Goal: Obtain resource: Download file/media

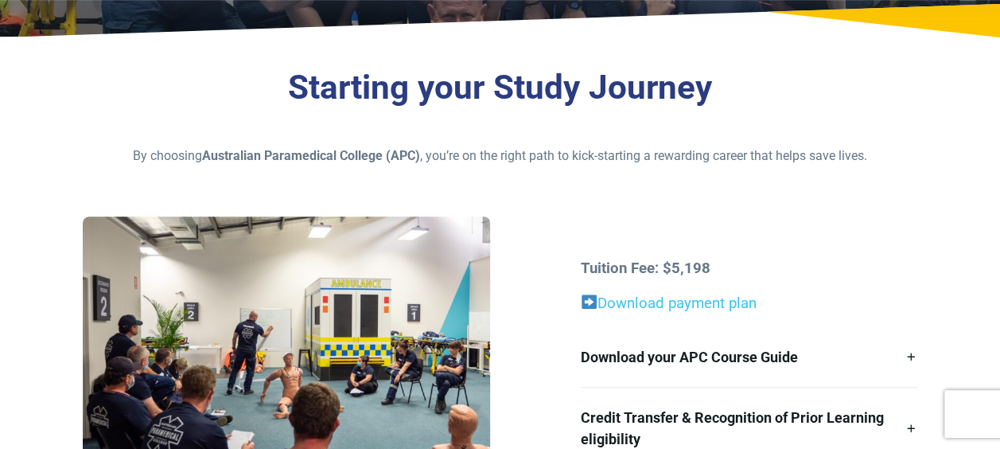
scroll to position [477, 0]
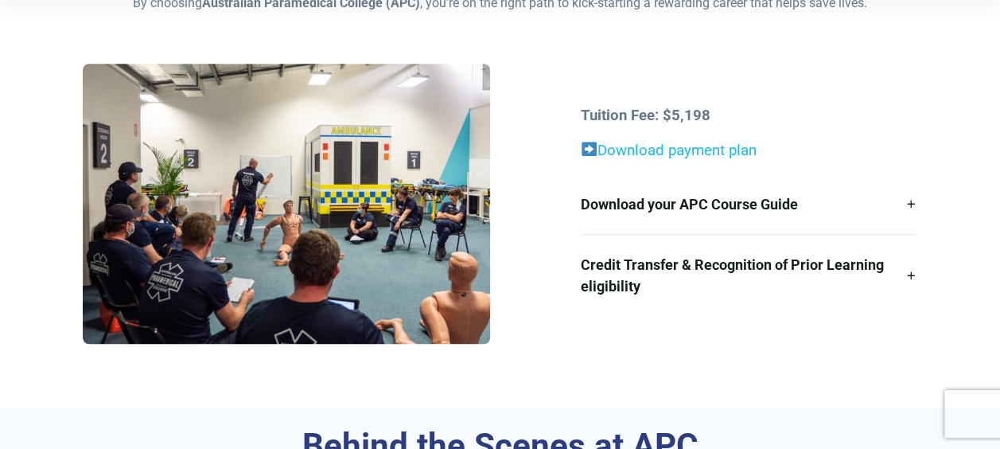
click at [681, 154] on link "Download payment plan" at bounding box center [676, 150] width 159 height 17
click at [539, 162] on div "Tuition Fee: $5,198 Download payment plan Download your APC Course Guide Here’s…" at bounding box center [499, 210] width 853 height 292
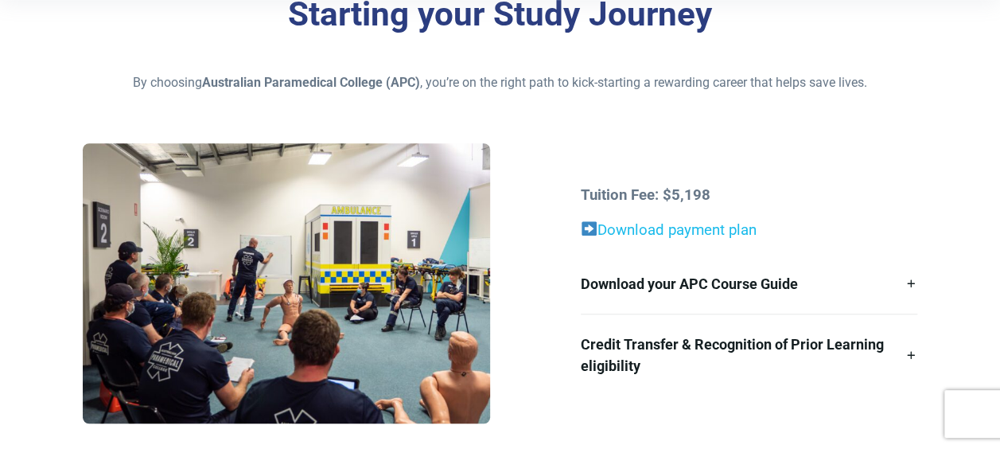
click at [681, 228] on link "Download payment plan" at bounding box center [676, 229] width 159 height 17
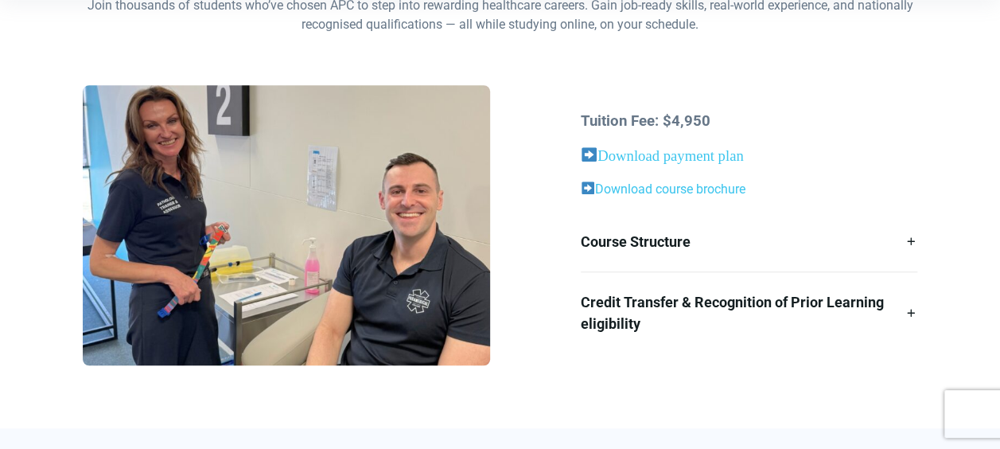
scroll to position [477, 0]
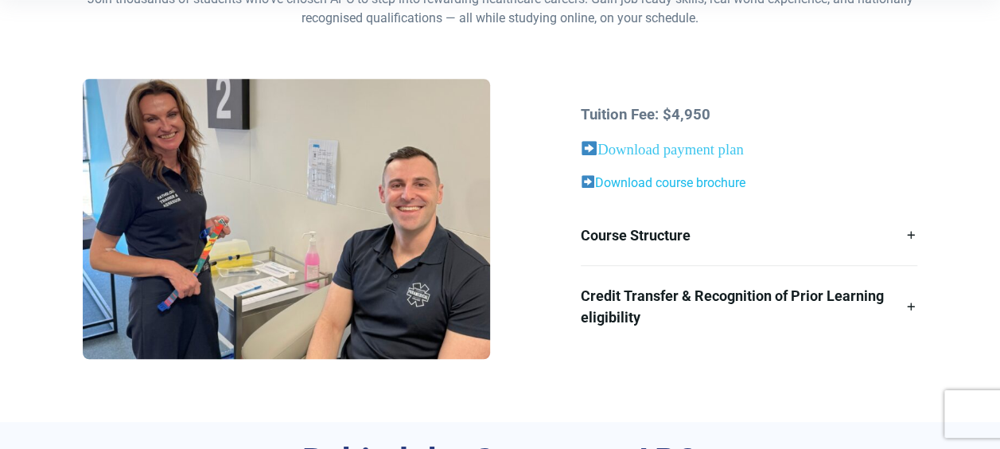
click at [700, 182] on link "Download course brochure" at bounding box center [670, 182] width 150 height 15
click at [681, 247] on link "Course Structure" at bounding box center [749, 235] width 336 height 60
click at [635, 236] on link "Course Structure" at bounding box center [749, 235] width 336 height 60
click at [633, 239] on link "Course Structure" at bounding box center [749, 235] width 336 height 60
click at [633, 237] on link "Course Structure" at bounding box center [749, 235] width 336 height 60
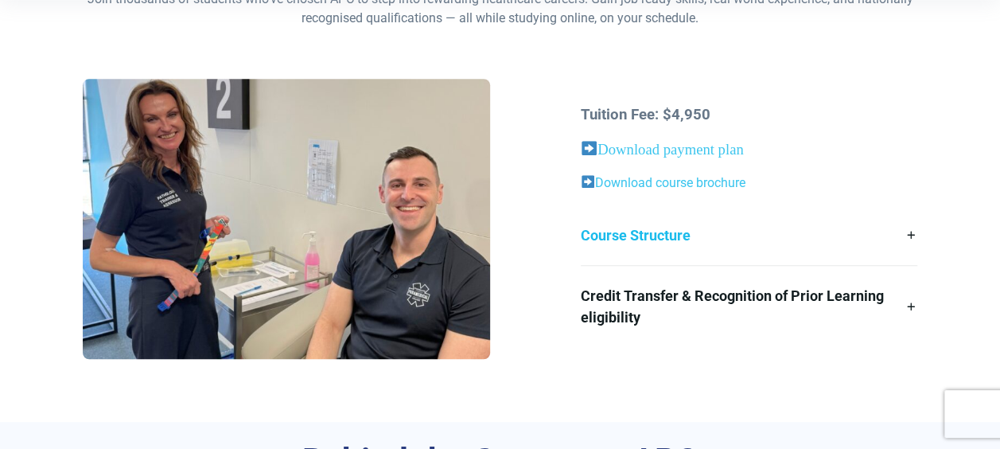
click at [633, 237] on link "Course Structure" at bounding box center [749, 235] width 336 height 60
drag, startPoint x: 633, startPoint y: 237, endPoint x: 592, endPoint y: 251, distance: 43.5
click at [593, 251] on link "Course Structure" at bounding box center [749, 235] width 336 height 60
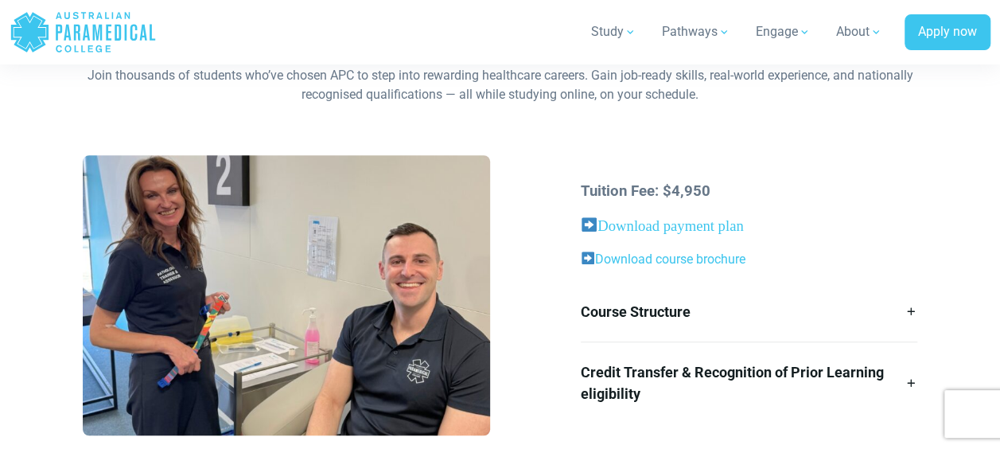
scroll to position [398, 0]
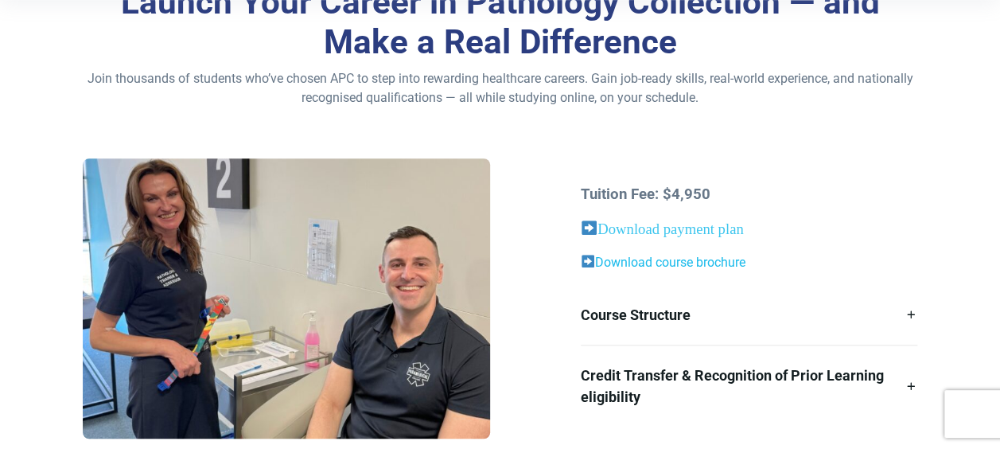
click at [678, 263] on link "Download course brochure" at bounding box center [670, 262] width 150 height 15
